Goal: Transaction & Acquisition: Purchase product/service

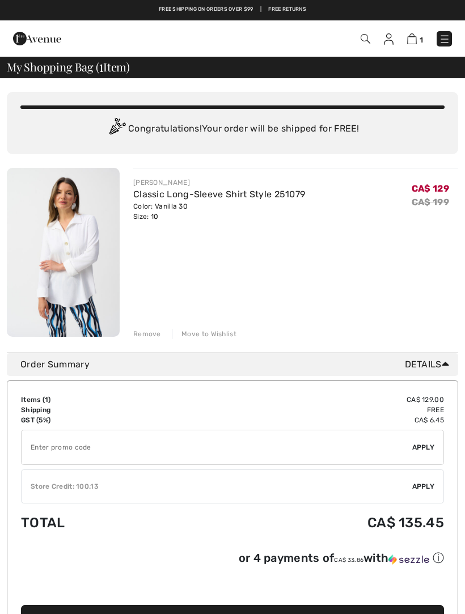
click at [451, 32] on link at bounding box center [444, 38] width 15 height 15
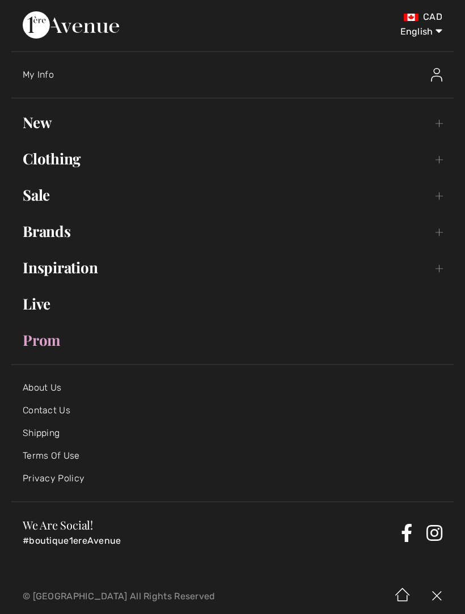
click at [44, 201] on link "Sale Toggle submenu" at bounding box center [232, 195] width 442 height 25
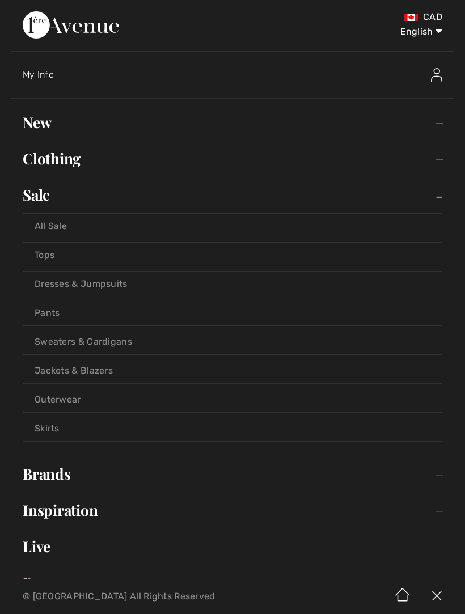
click at [115, 285] on link "Dresses & Jumpsuits" at bounding box center [232, 284] width 419 height 25
click at [99, 286] on link "Dresses & Jumpsuits" at bounding box center [232, 284] width 419 height 25
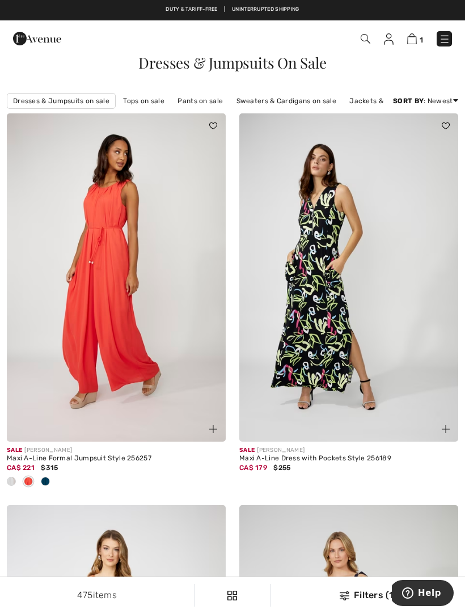
click at [85, 102] on link "Dresses & Jumpsuits on sale" at bounding box center [61, 101] width 109 height 16
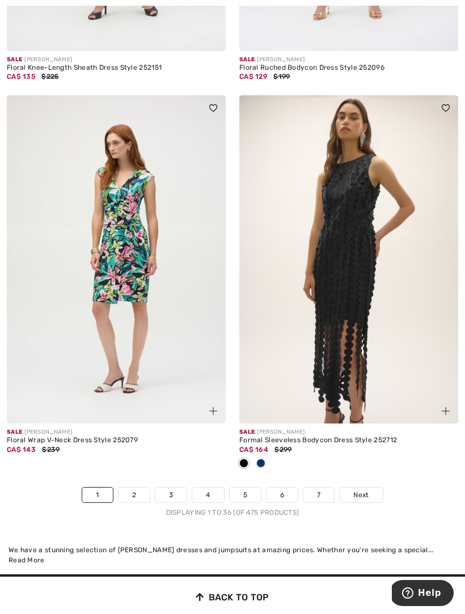
scroll to position [6838, 0]
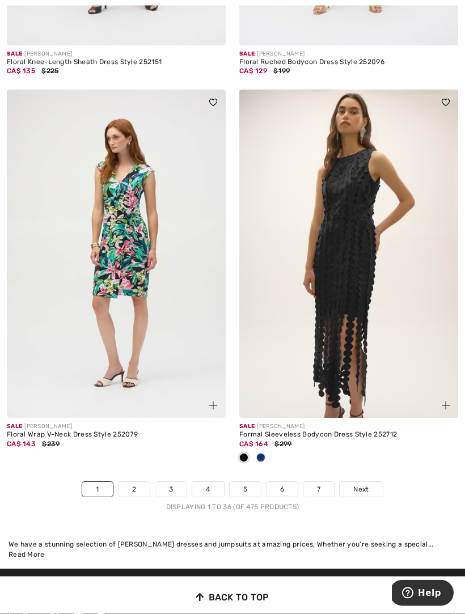
click at [370, 484] on link "Next" at bounding box center [361, 490] width 43 height 15
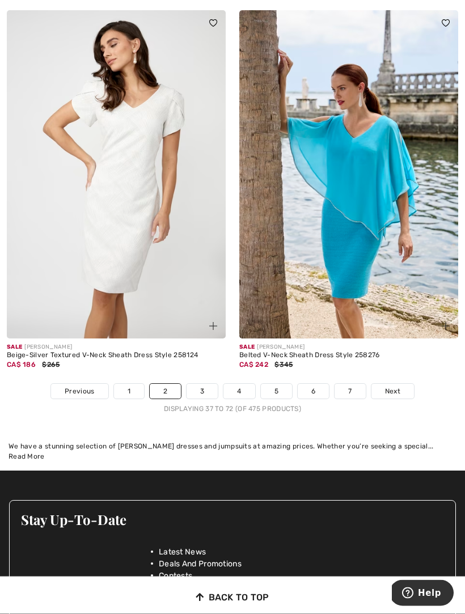
scroll to position [6786, 0]
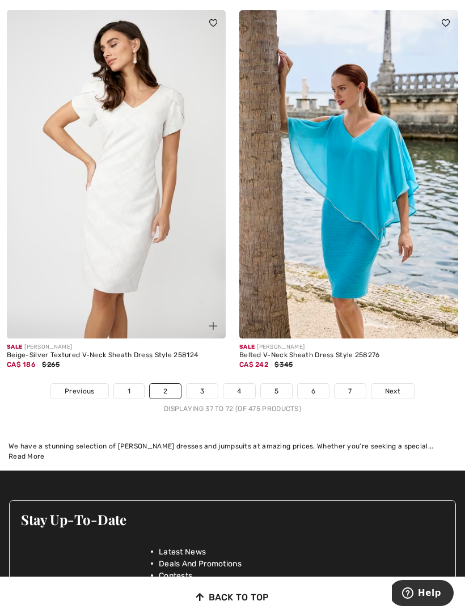
click at [391, 386] on span "Next" at bounding box center [392, 391] width 15 height 10
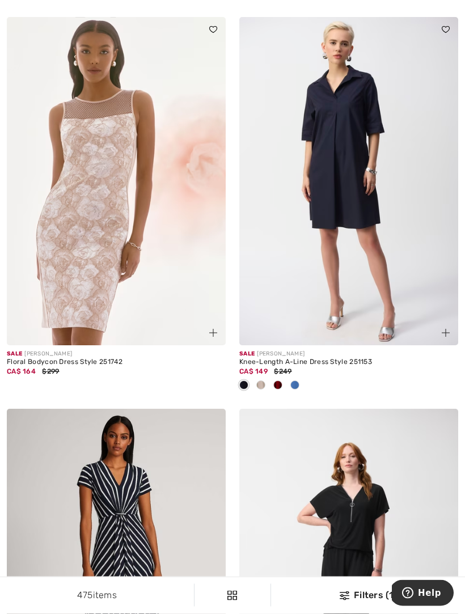
scroll to position [2897, 0]
click at [300, 383] on div at bounding box center [294, 386] width 17 height 19
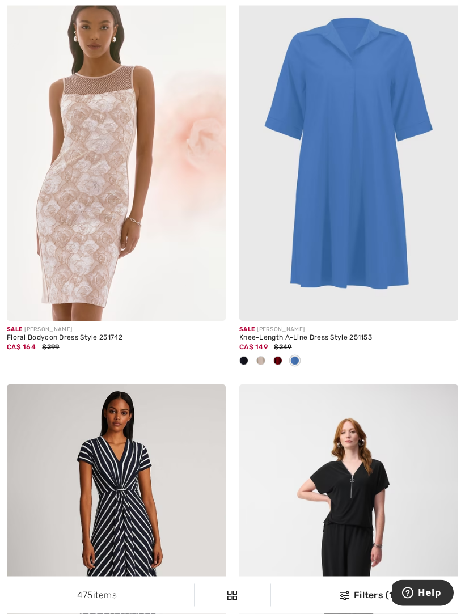
scroll to position [2921, 0]
click at [263, 358] on span at bounding box center [260, 360] width 9 height 9
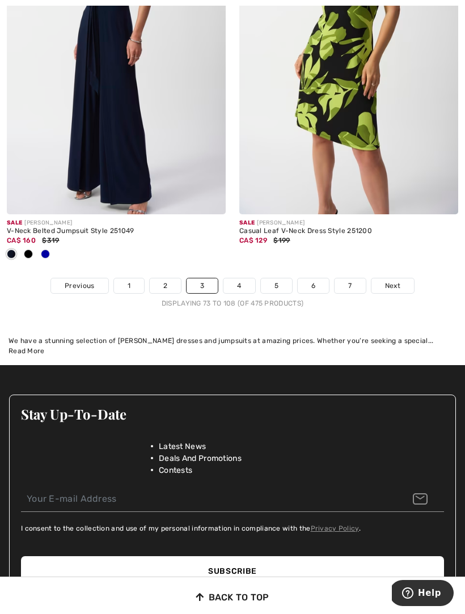
scroll to position [7097, 0]
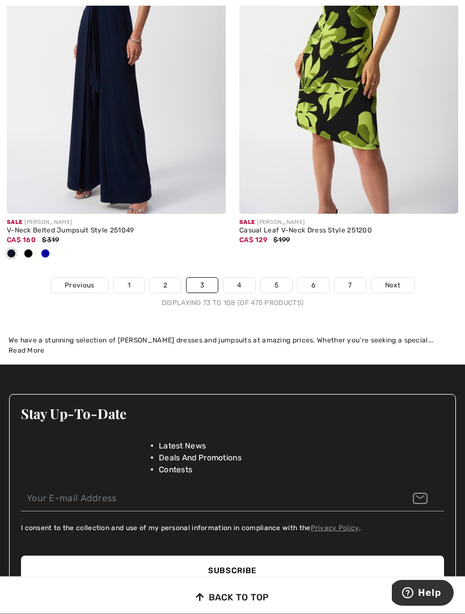
click at [401, 278] on link "Next" at bounding box center [392, 285] width 43 height 15
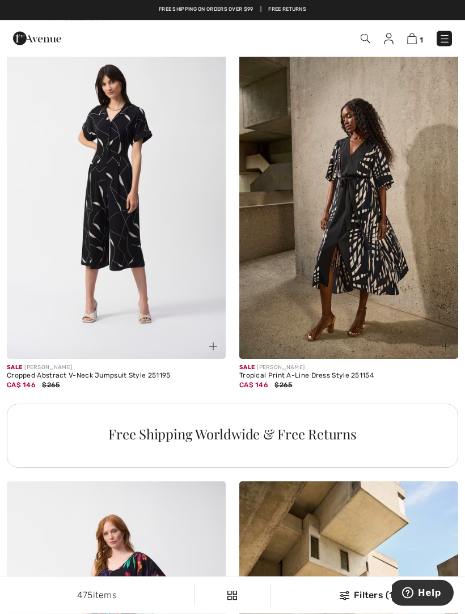
scroll to position [1948, 0]
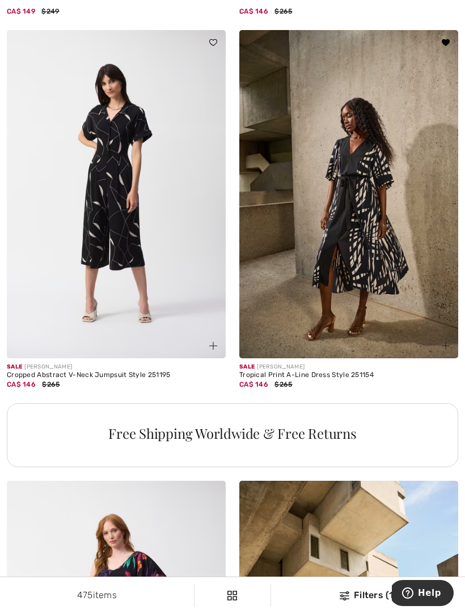
click at [378, 201] on img at bounding box center [348, 194] width 219 height 328
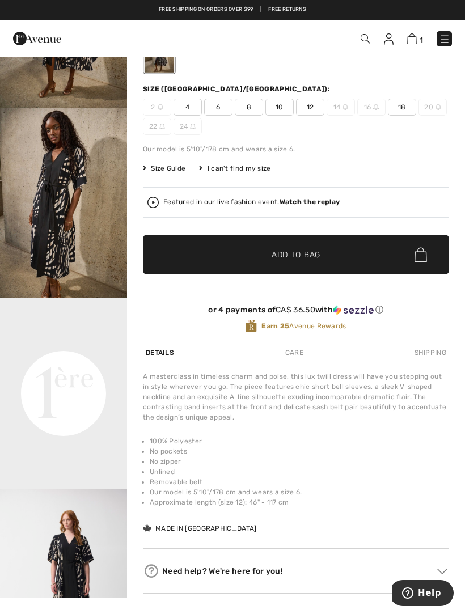
scroll to position [135, 0]
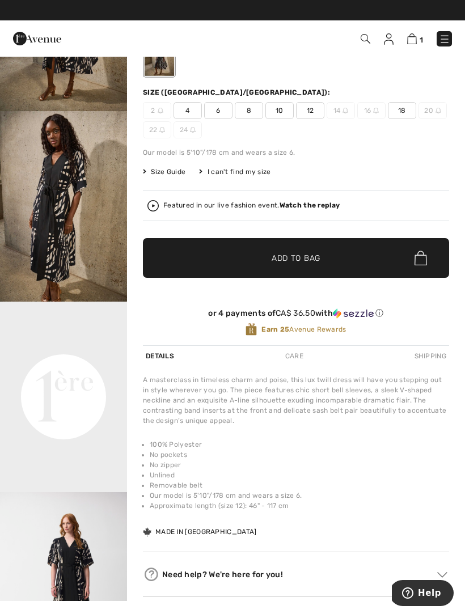
click at [310, 107] on span "12" at bounding box center [310, 110] width 28 height 17
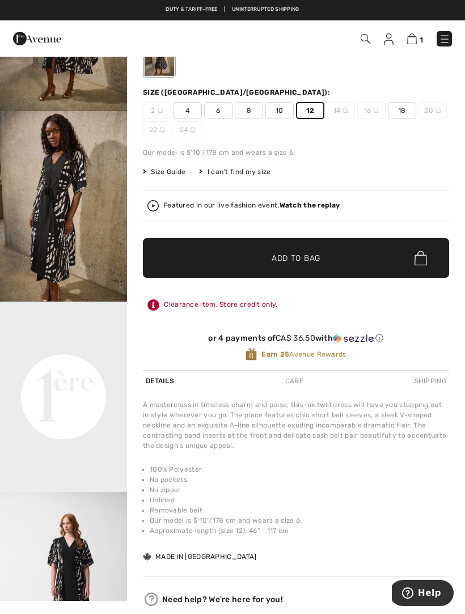
click at [343, 263] on span "✔ Added to Bag Add to Bag" at bounding box center [296, 258] width 306 height 40
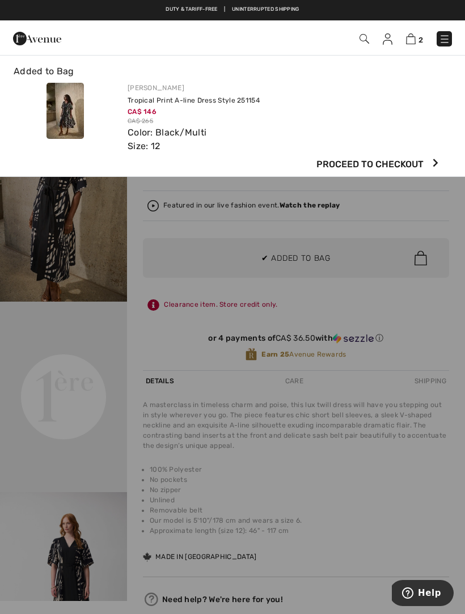
scroll to position [0, 0]
